Goal: Task Accomplishment & Management: Complete application form

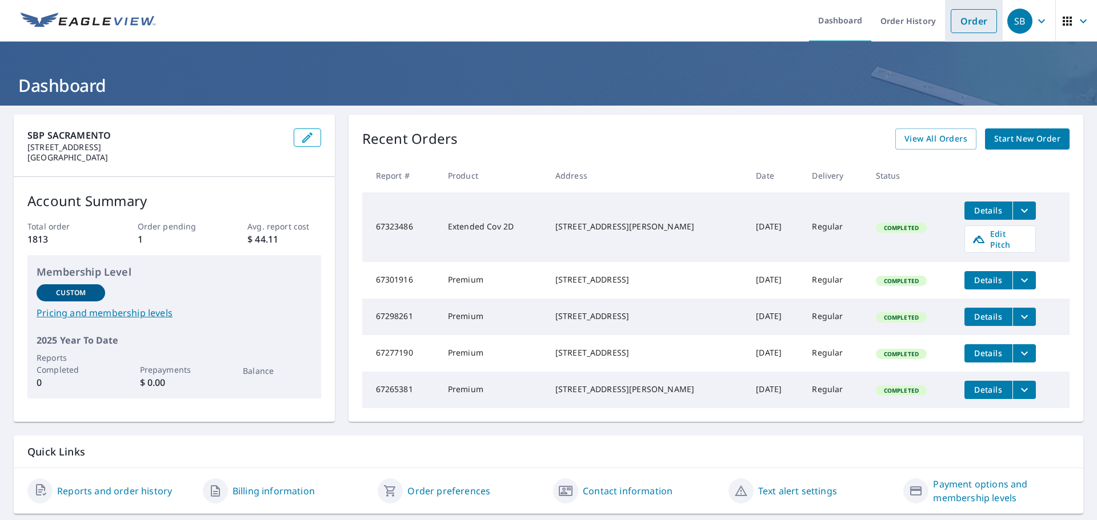
click at [969, 18] on link "Order" at bounding box center [973, 21] width 46 height 24
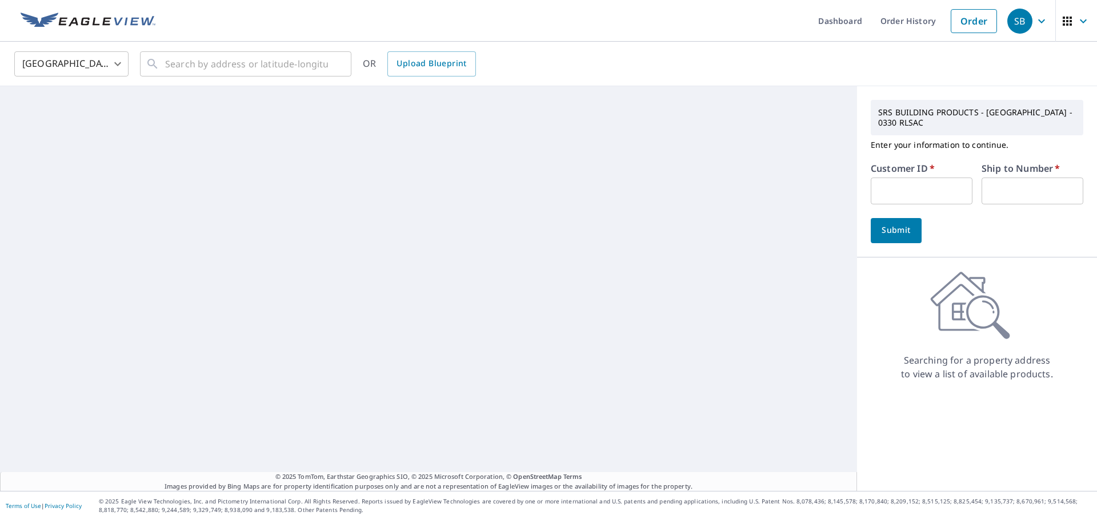
drag, startPoint x: 932, startPoint y: 164, endPoint x: 928, endPoint y: 183, distance: 19.3
click at [929, 180] on div "SRS BUILDING PRODUCTS - [GEOGRAPHIC_DATA] - 0330 RLSAC Enter your information t…" at bounding box center [977, 171] width 240 height 171
click at [924, 190] on input "text" at bounding box center [921, 191] width 102 height 27
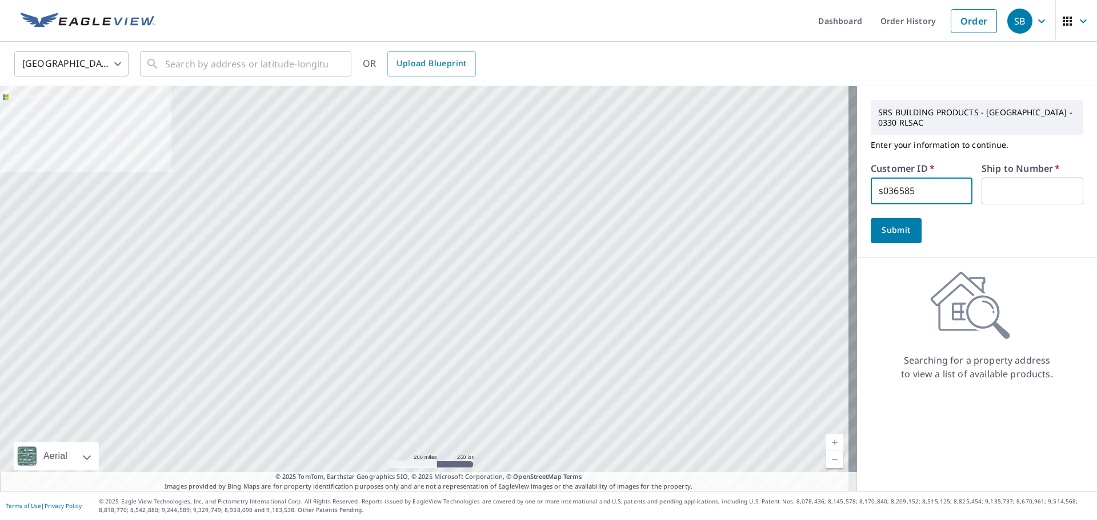
type input "s036585"
click at [870, 218] on button "Submit" at bounding box center [895, 230] width 51 height 25
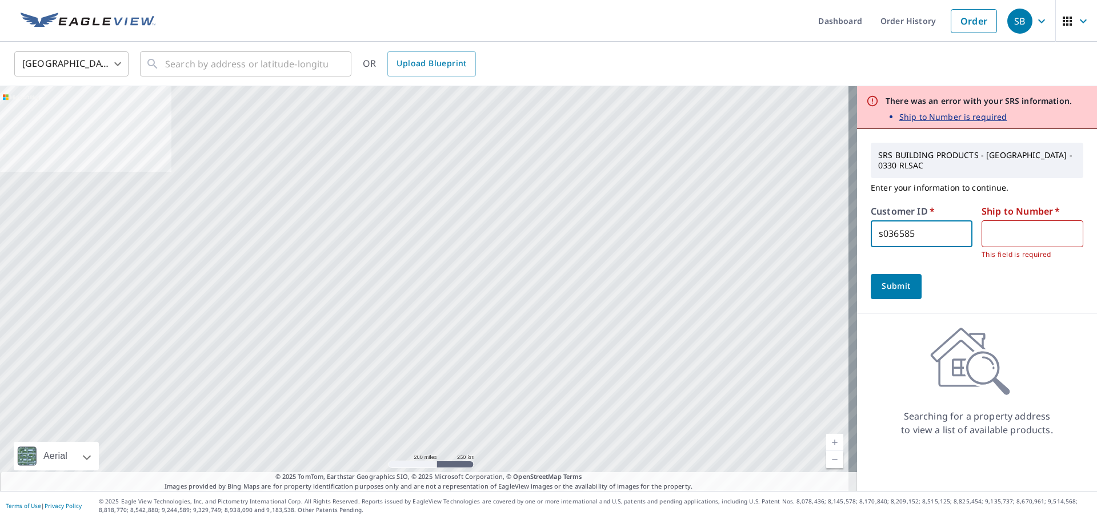
click at [1003, 219] on div "Ship to Number   * ​ This field is required" at bounding box center [1032, 234] width 102 height 54
click at [1013, 241] on input "text" at bounding box center [1032, 233] width 102 height 27
type input "1"
click at [914, 295] on div "Submit" at bounding box center [976, 286] width 212 height 25
click at [899, 294] on button "Submit" at bounding box center [895, 286] width 51 height 25
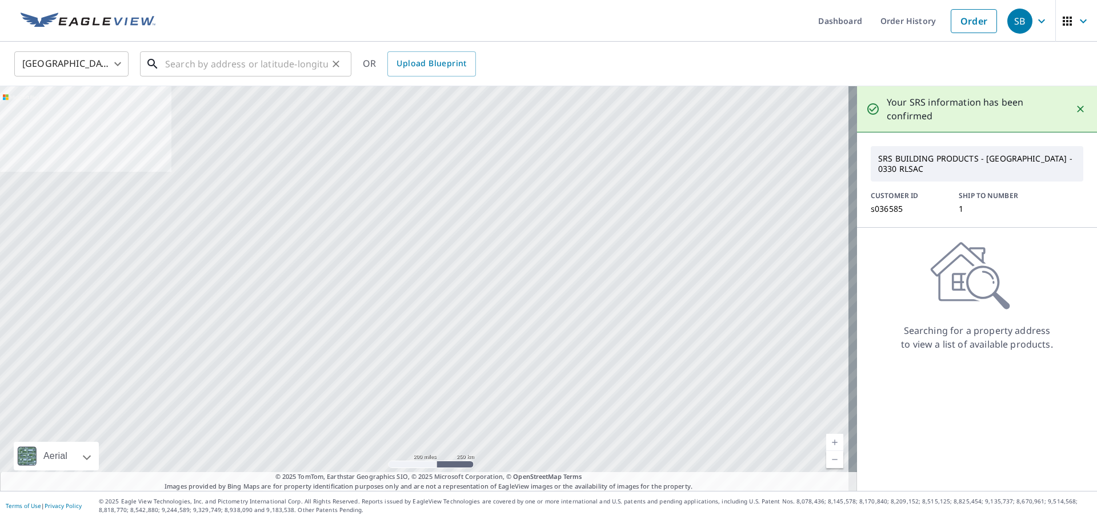
click at [272, 48] on input "text" at bounding box center [246, 64] width 163 height 32
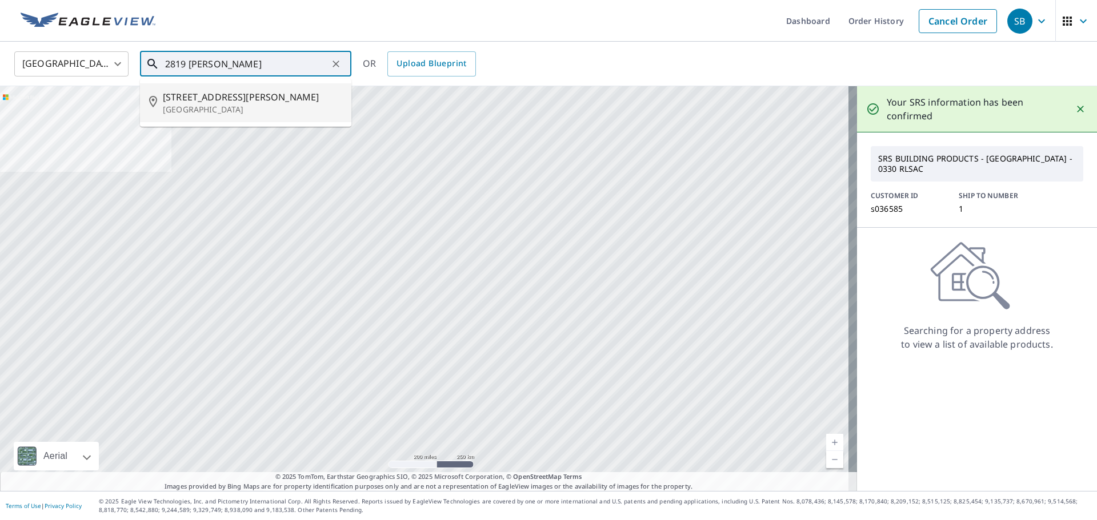
click at [246, 104] on p "[GEOGRAPHIC_DATA]" at bounding box center [252, 109] width 179 height 11
type input "[STREET_ADDRESS][PERSON_NAME]"
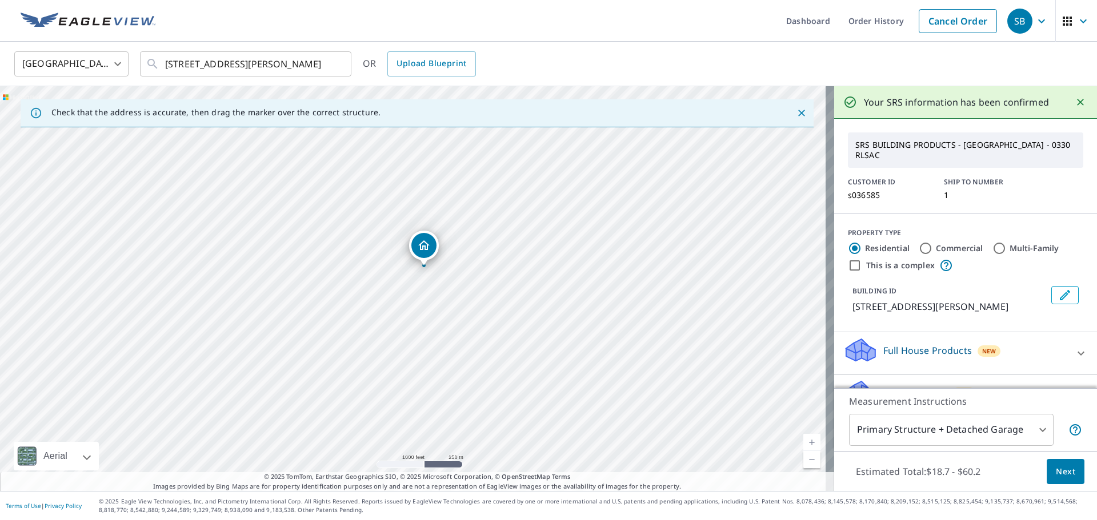
click at [1059, 469] on span "Next" at bounding box center [1064, 472] width 19 height 14
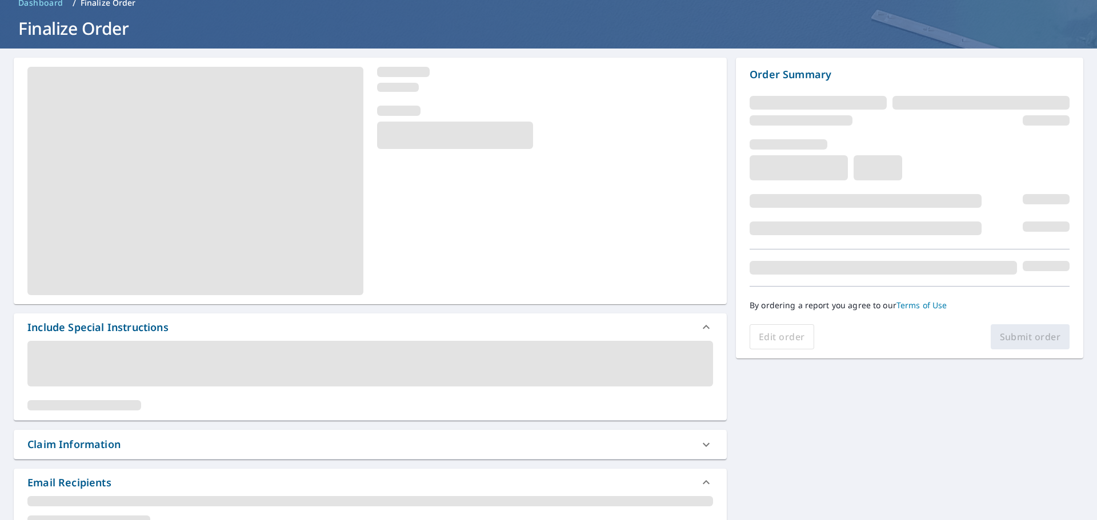
scroll to position [171, 0]
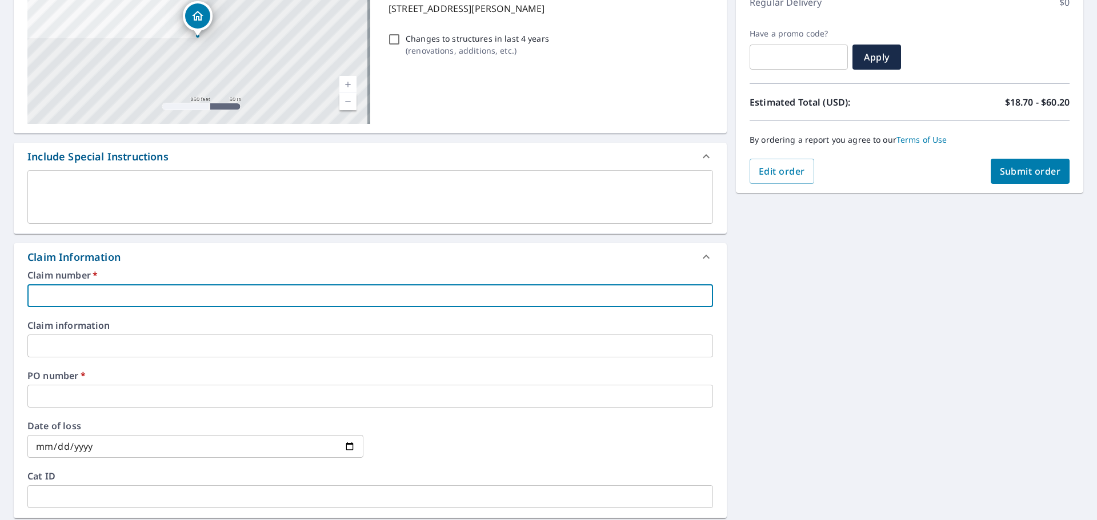
click at [64, 299] on input "text" at bounding box center [369, 295] width 685 height 23
type input "R"
checkbox input "true"
type input "RE"
checkbox input "true"
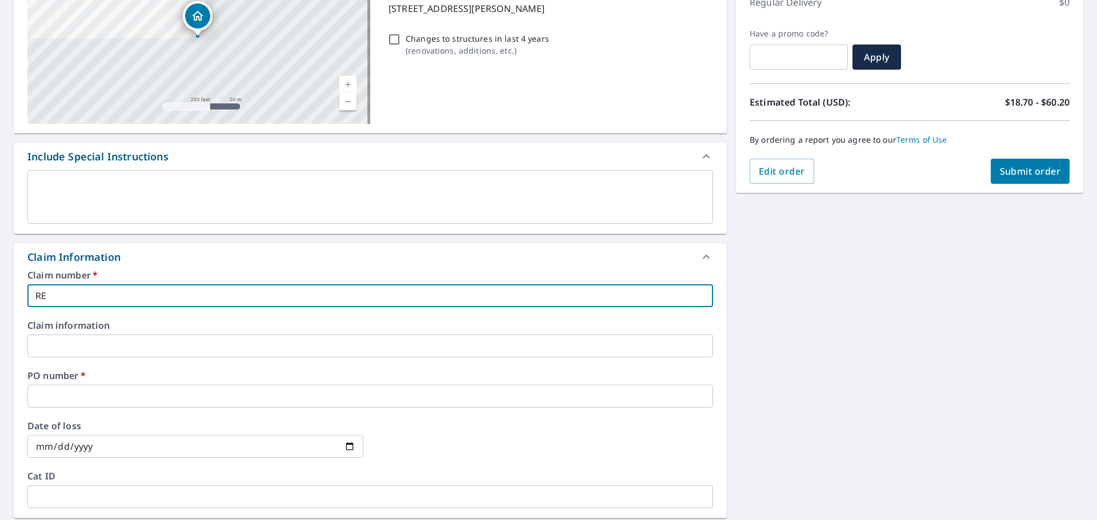
type input "REF"
checkbox input "true"
type input "REFL"
checkbox input "true"
type input "REFLE"
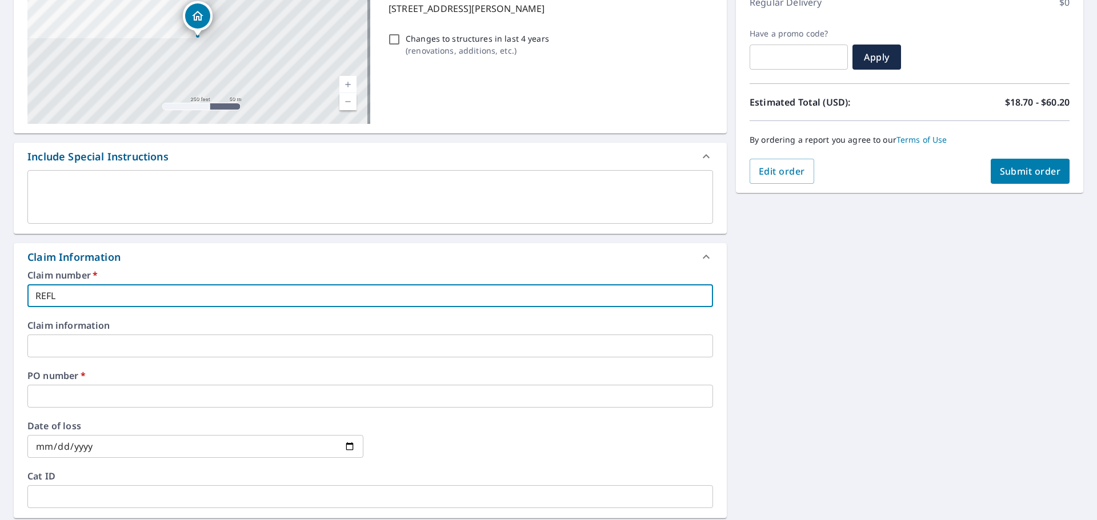
checkbox input "true"
type input "REFLEC"
checkbox input "true"
type input "REFLECT"
checkbox input "true"
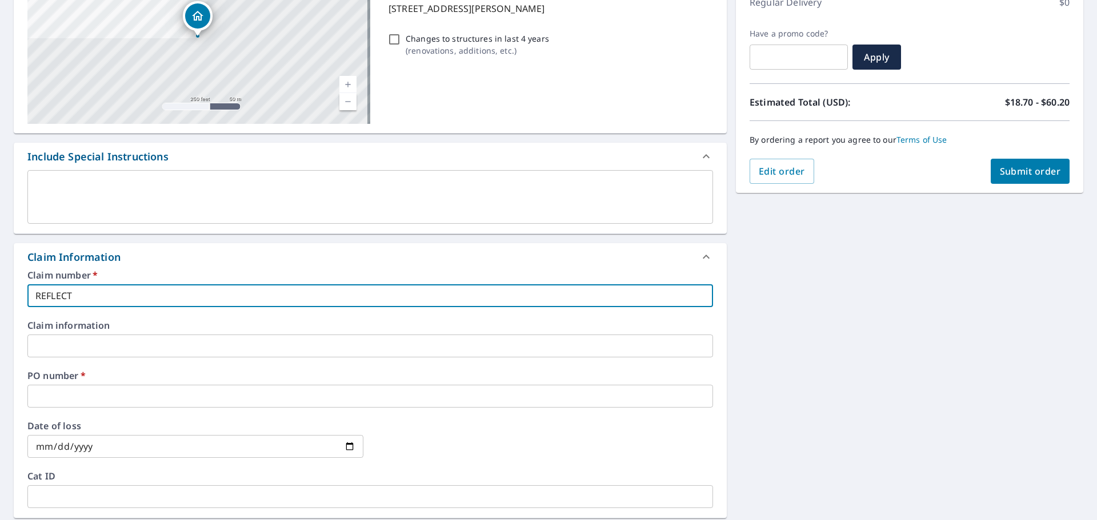
type input "REFLECT"
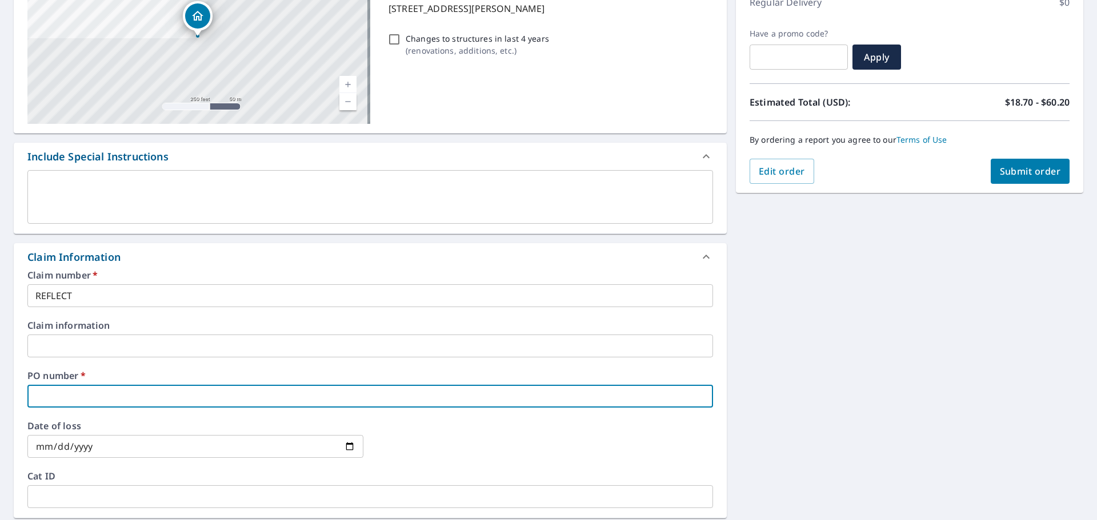
type input "2"
checkbox input "true"
type input "28"
checkbox input "true"
type input "281"
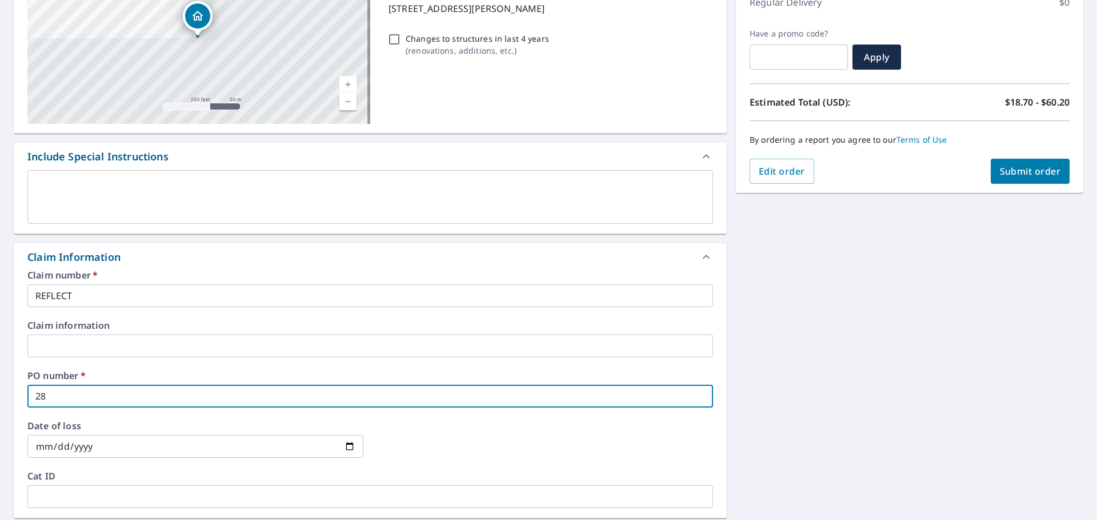
checkbox input "true"
type input "2819"
checkbox input "true"
type input "2819"
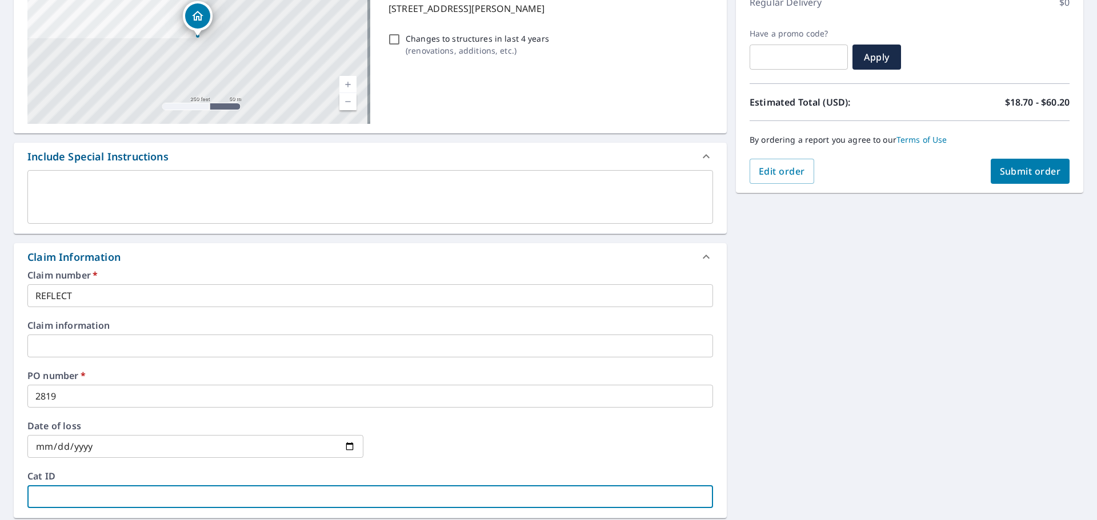
scroll to position [452, 0]
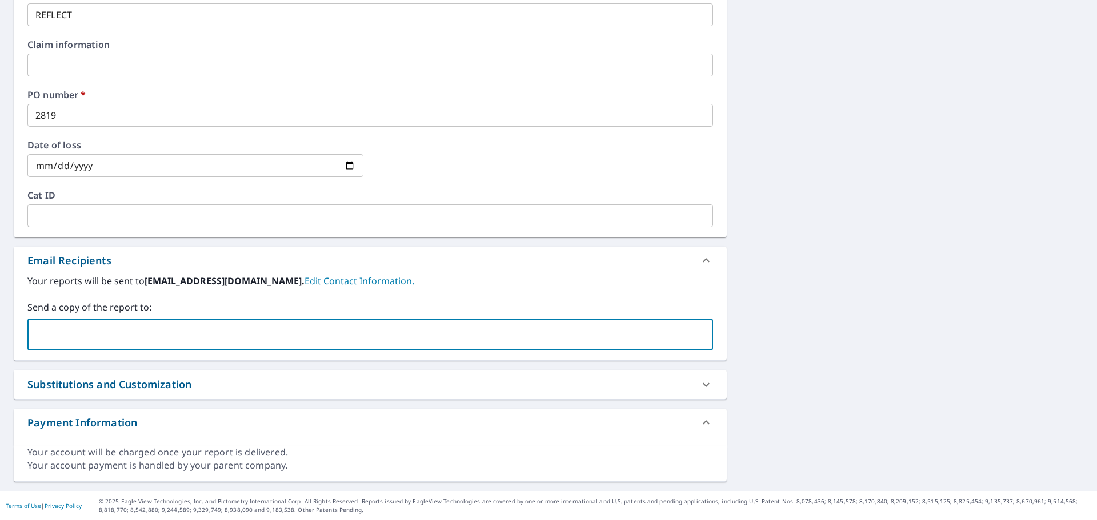
click at [52, 324] on input "text" at bounding box center [362, 335] width 658 height 22
type input "[EMAIL_ADDRESS][DOMAIN_NAME]"
drag, startPoint x: 118, startPoint y: 335, endPoint x: 112, endPoint y: 336, distance: 6.3
click at [167, 335] on icon at bounding box center [171, 334] width 9 height 13
checkbox input "true"
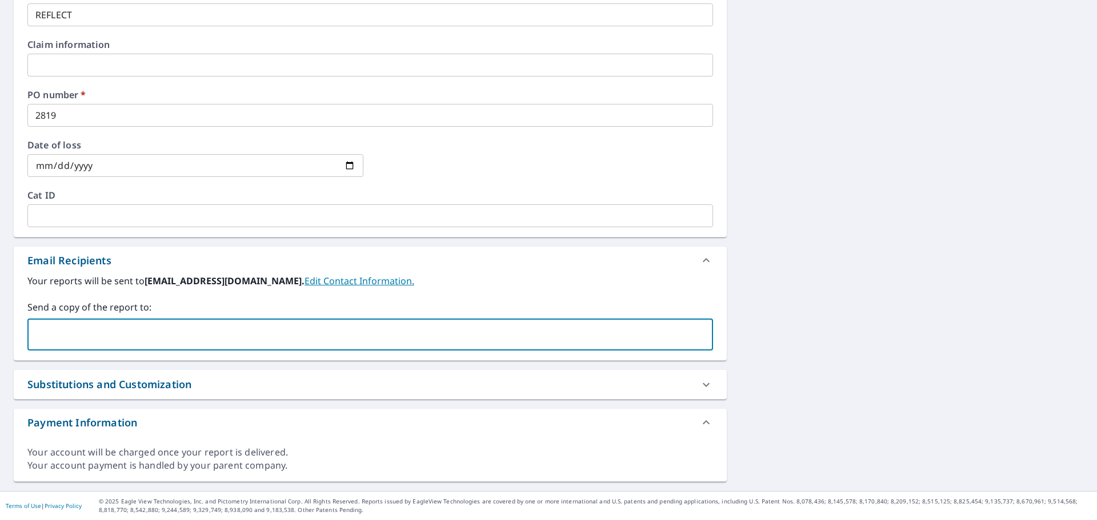
click at [75, 335] on input "text" at bounding box center [362, 335] width 658 height 22
type input "[EMAIL_ADDRESS][DOMAIN_NAME]"
click at [713, 356] on div "Your reports will be sent to [EMAIL_ADDRESS][DOMAIN_NAME]. Edit Contact Informa…" at bounding box center [370, 317] width 713 height 86
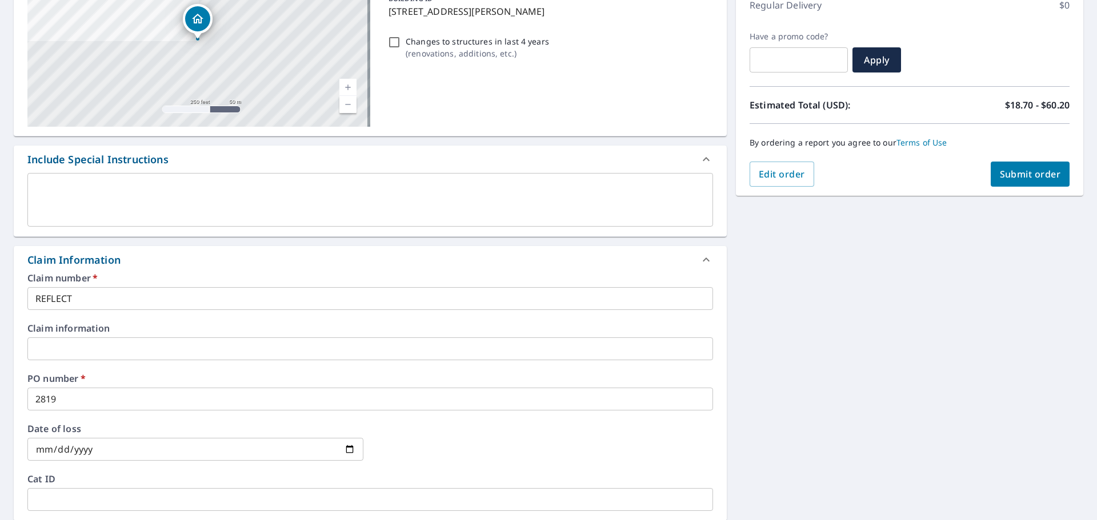
scroll to position [53, 0]
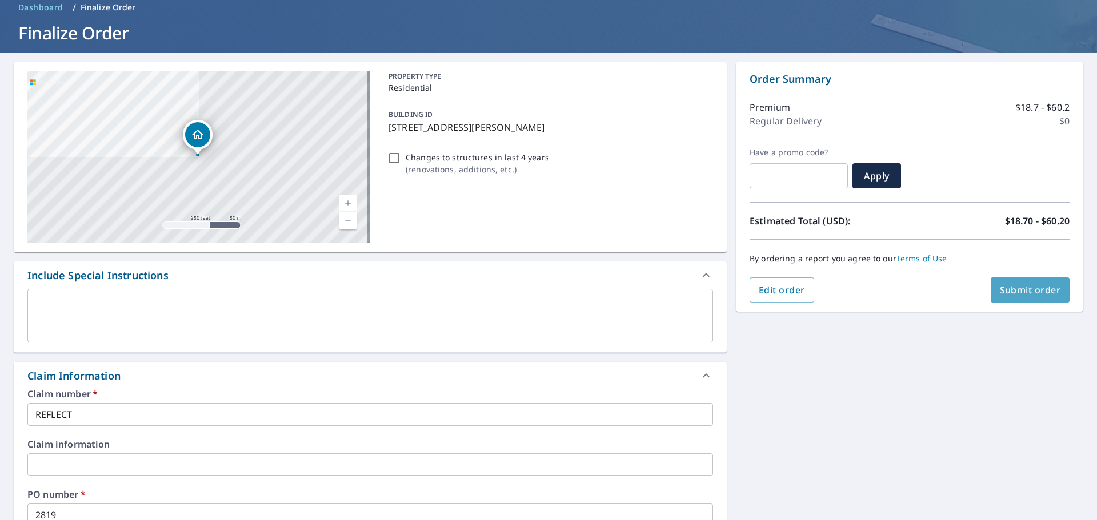
click at [1029, 289] on span "Submit order" at bounding box center [1029, 290] width 61 height 13
checkbox input "true"
